Goal: Navigation & Orientation: Find specific page/section

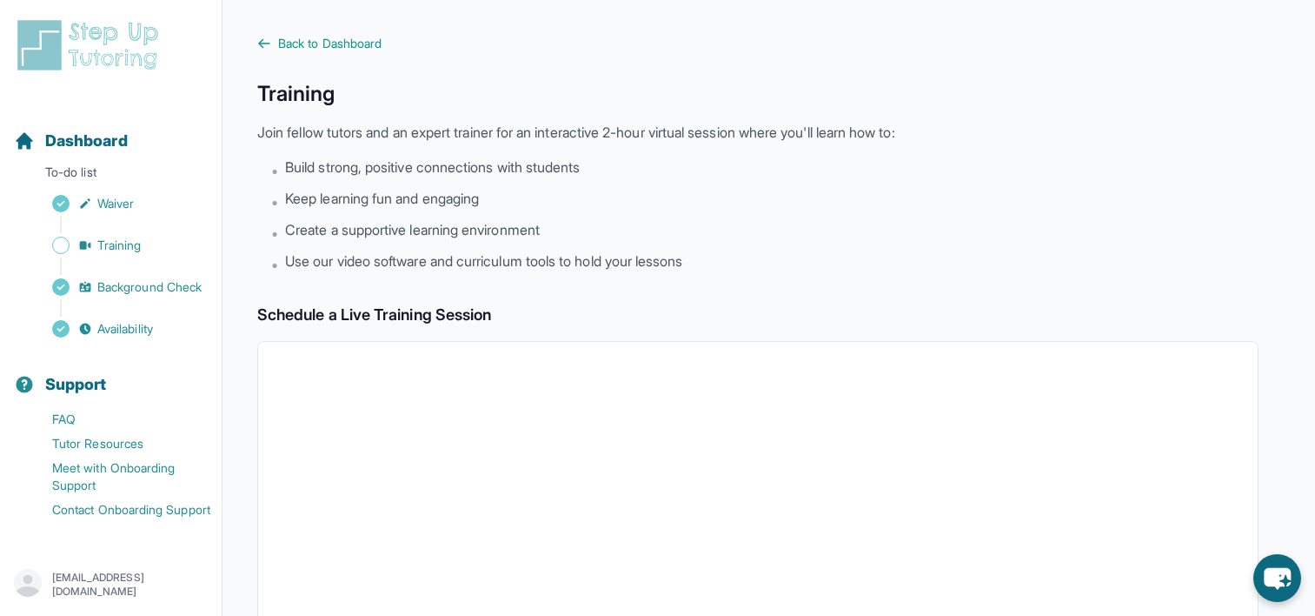
scroll to position [315, 0]
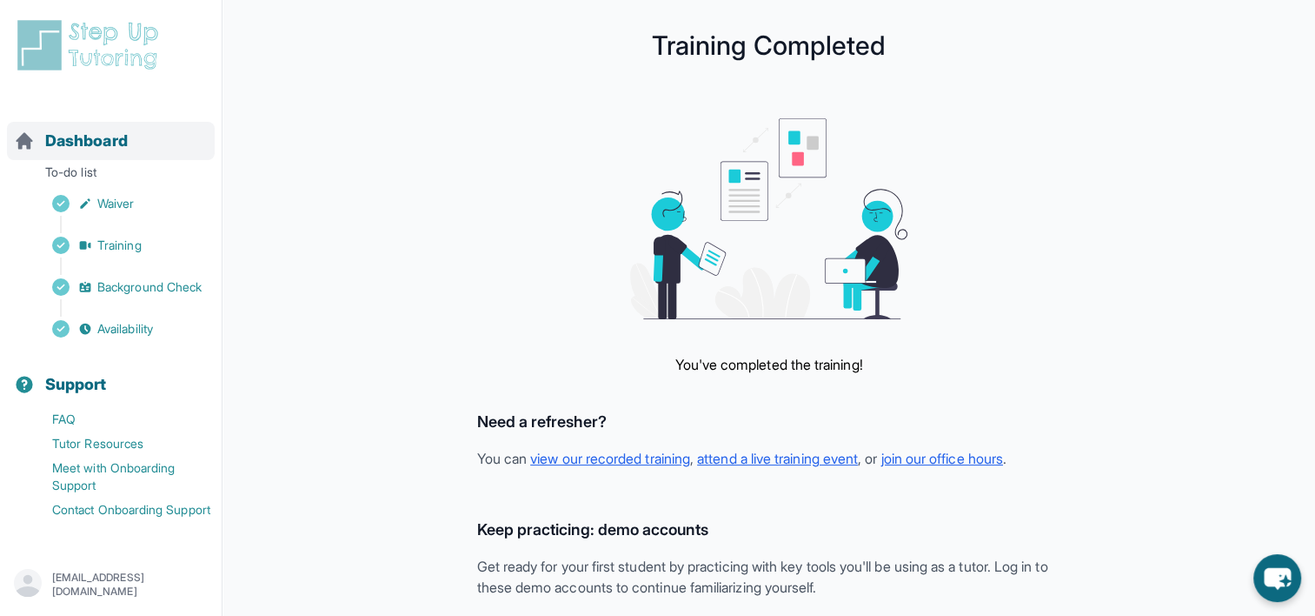
click at [106, 147] on span "Dashboard" at bounding box center [86, 141] width 83 height 24
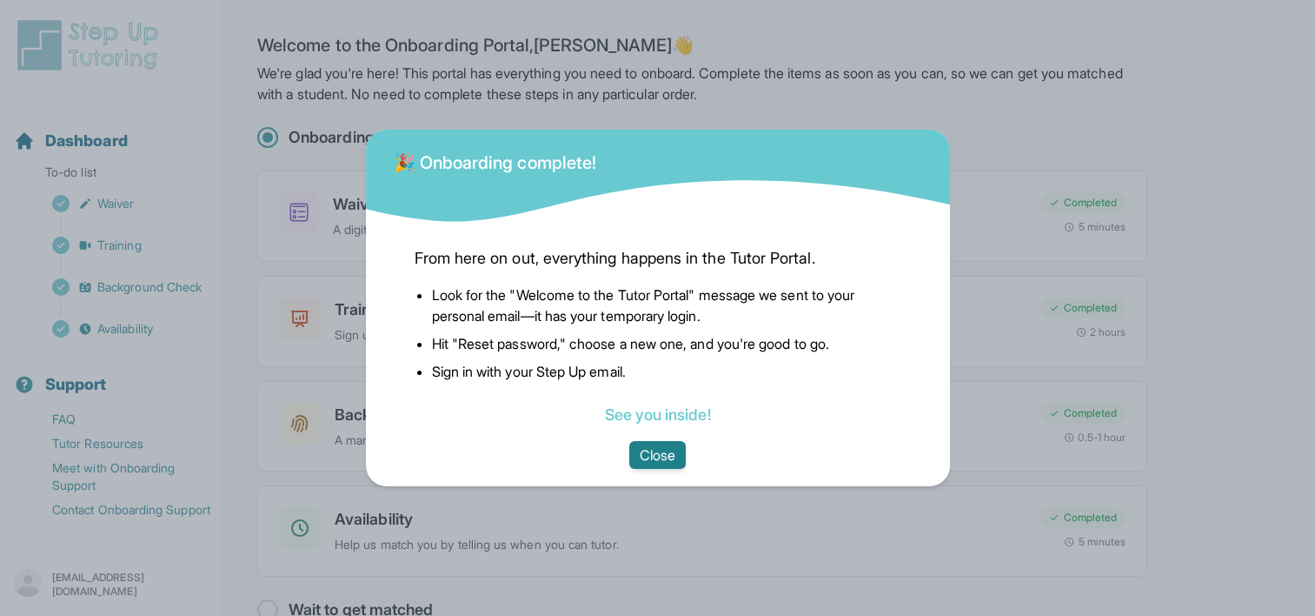
click at [654, 456] on button "Close" at bounding box center [657, 455] width 57 height 28
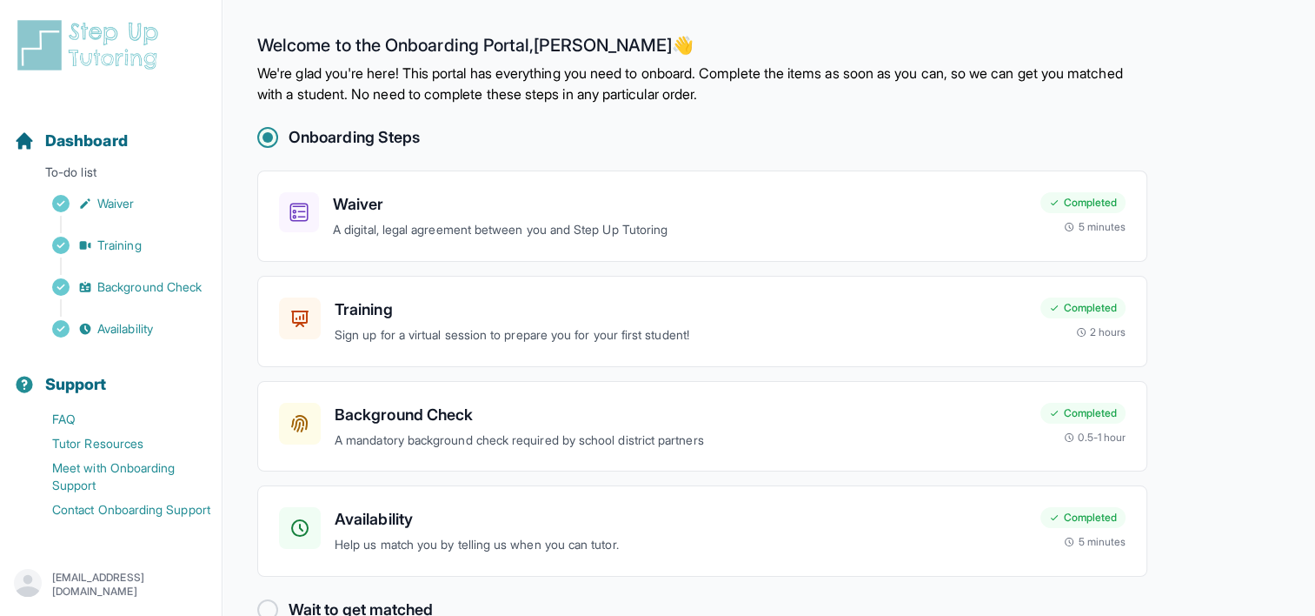
scroll to position [39, 0]
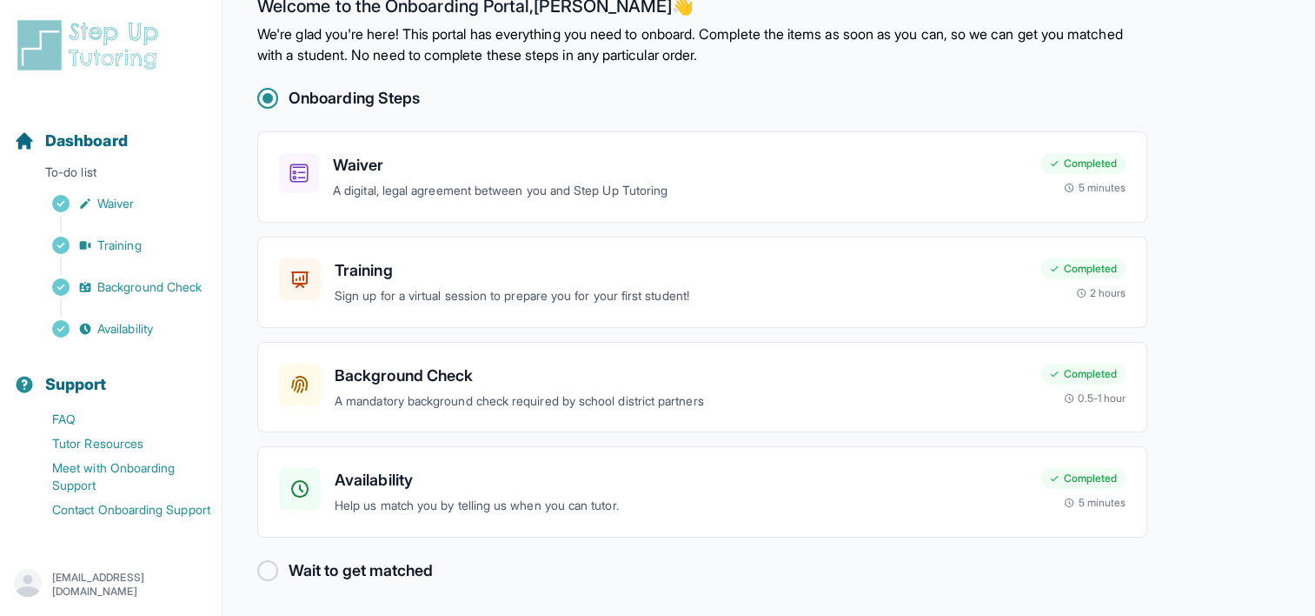
click at [261, 567] on div at bounding box center [267, 570] width 21 height 21
click at [273, 568] on div at bounding box center [267, 570] width 21 height 21
click at [522, 593] on main "Welcome to the Onboarding Portal, [PERSON_NAME] 👋 We're glad you're here! This …" at bounding box center [769, 289] width 1093 height 656
